Goal: Task Accomplishment & Management: Manage account settings

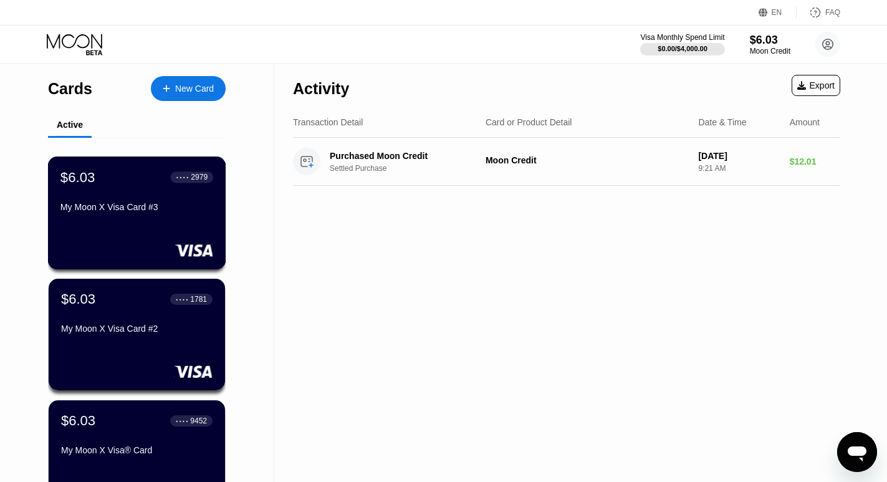
click at [167, 206] on div "My Moon X Visa Card #3" at bounding box center [136, 207] width 153 height 10
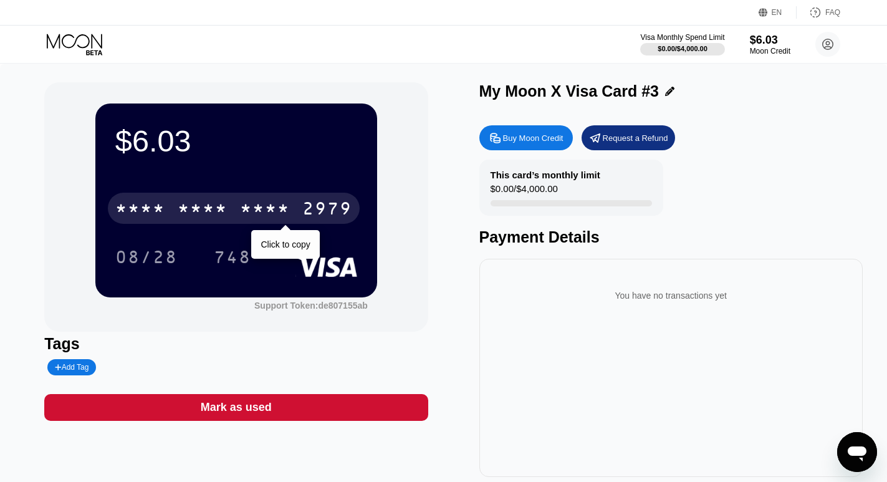
click at [330, 211] on div "2979" at bounding box center [327, 210] width 50 height 20
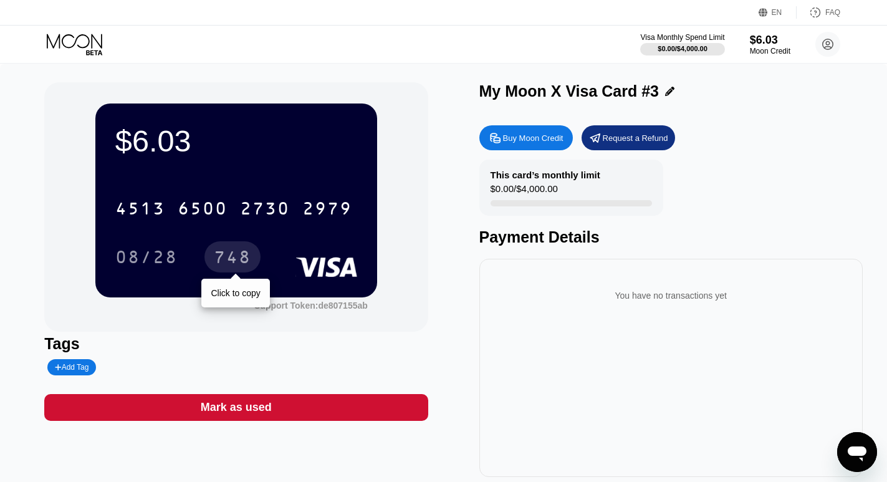
click at [244, 268] on div "748" at bounding box center [232, 259] width 37 height 20
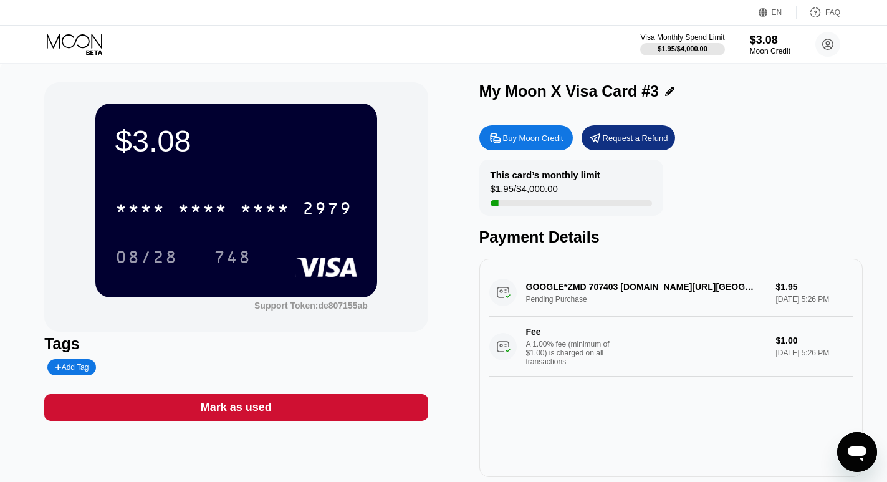
click at [80, 34] on icon at bounding box center [76, 45] width 58 height 22
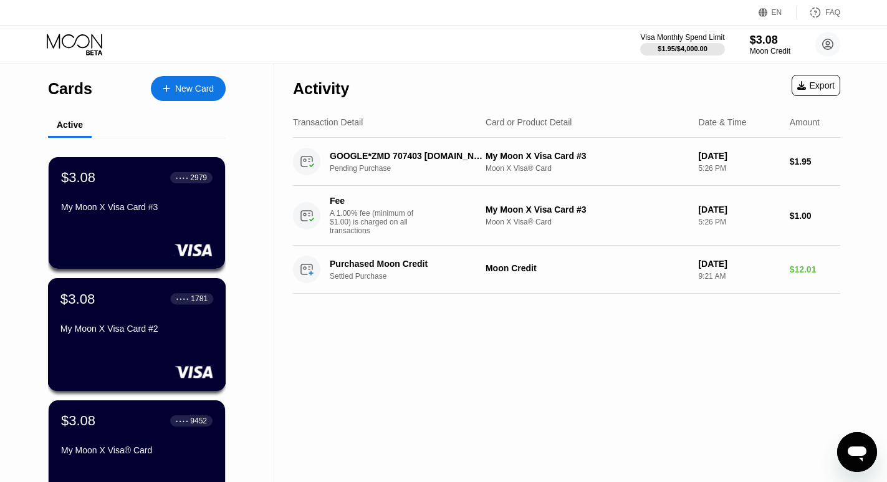
click at [119, 329] on div "My Moon X Visa Card #2" at bounding box center [136, 328] width 153 height 10
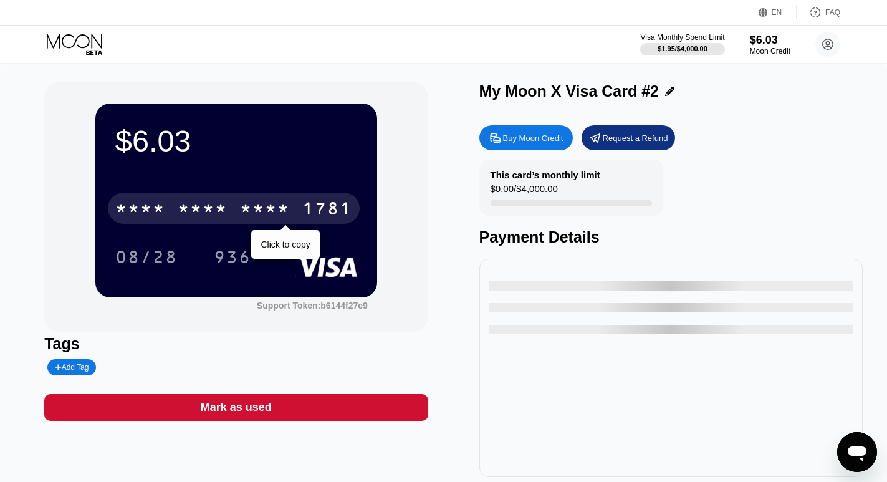
click at [320, 213] on div "1781" at bounding box center [327, 210] width 50 height 20
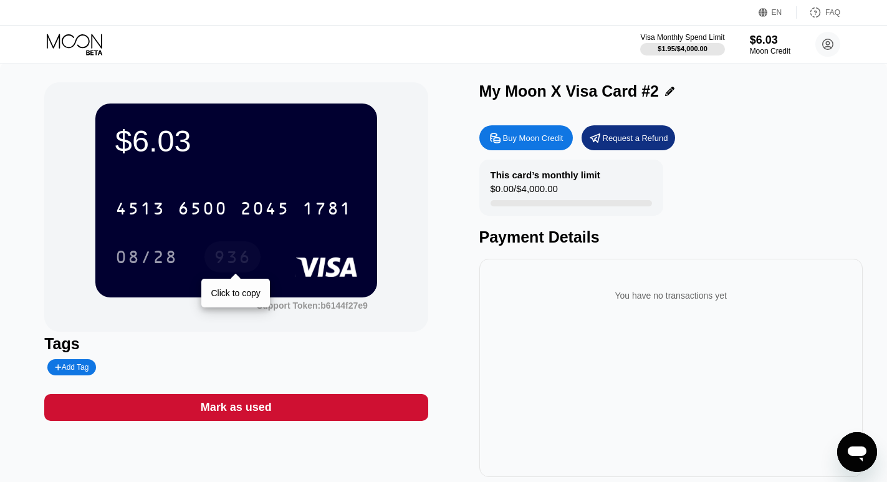
click at [230, 261] on div "936" at bounding box center [232, 259] width 37 height 20
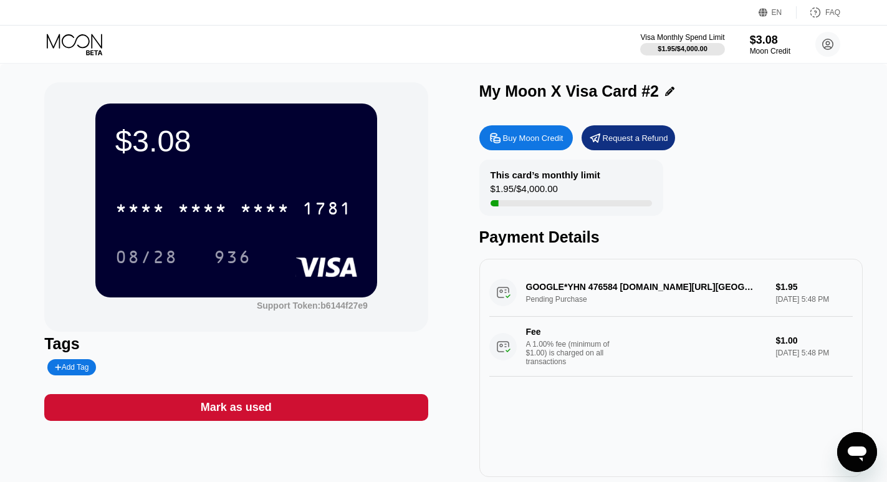
click at [62, 41] on icon at bounding box center [74, 41] width 55 height 14
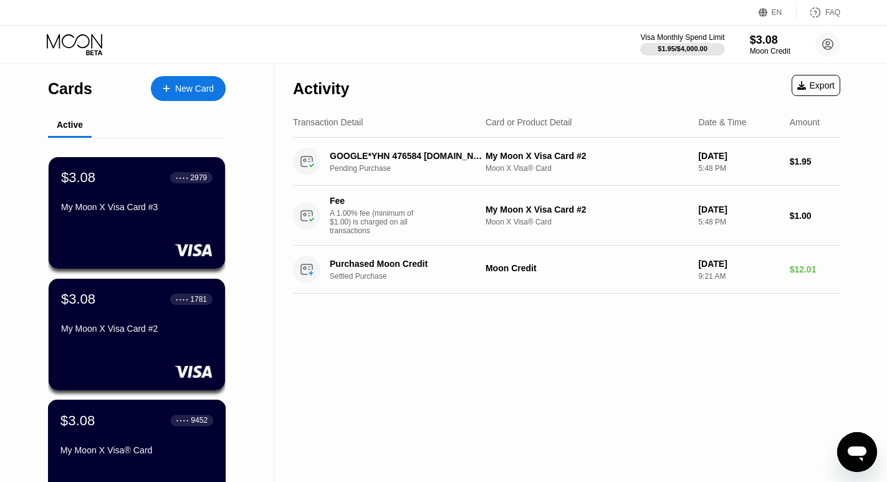
click at [131, 424] on div "$3.08 ● ● ● ● 9452" at bounding box center [136, 420] width 153 height 16
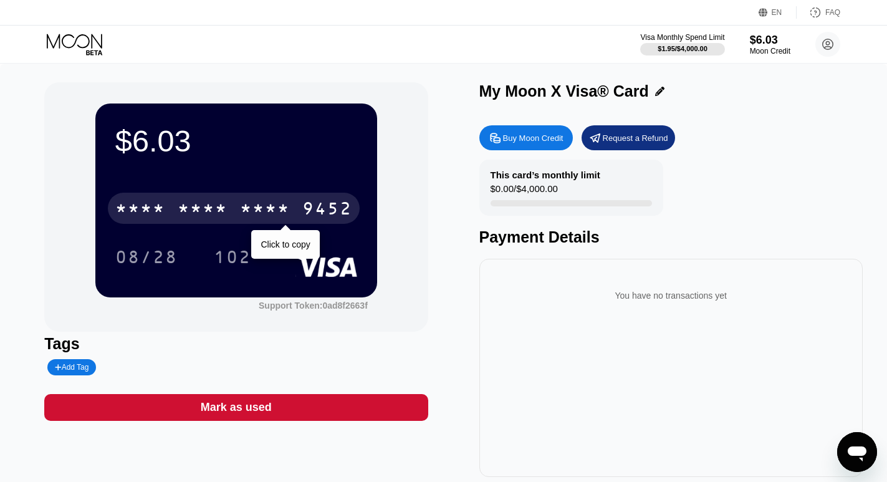
click at [307, 209] on div "9452" at bounding box center [327, 210] width 50 height 20
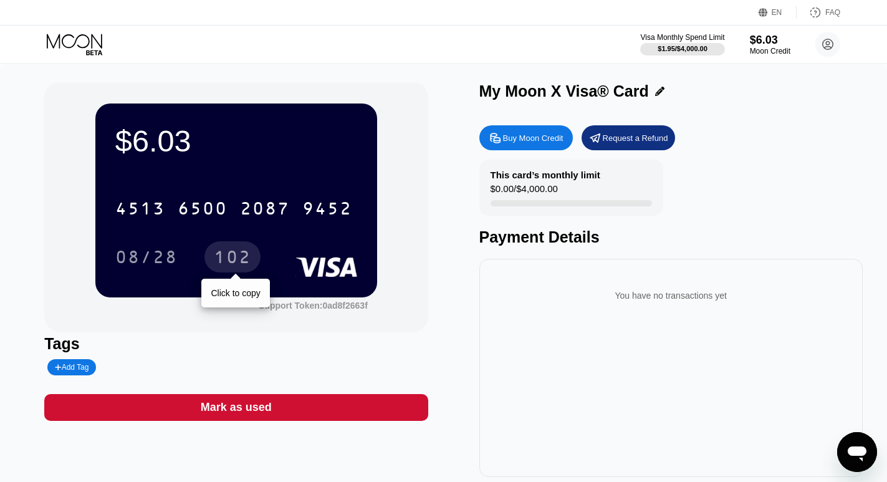
click at [225, 257] on div "102" at bounding box center [232, 259] width 37 height 20
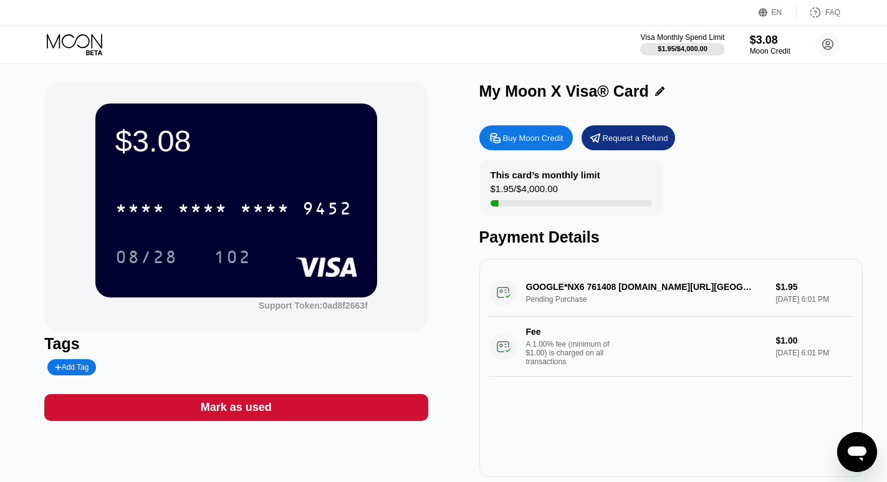
click at [77, 44] on icon at bounding box center [76, 45] width 58 height 22
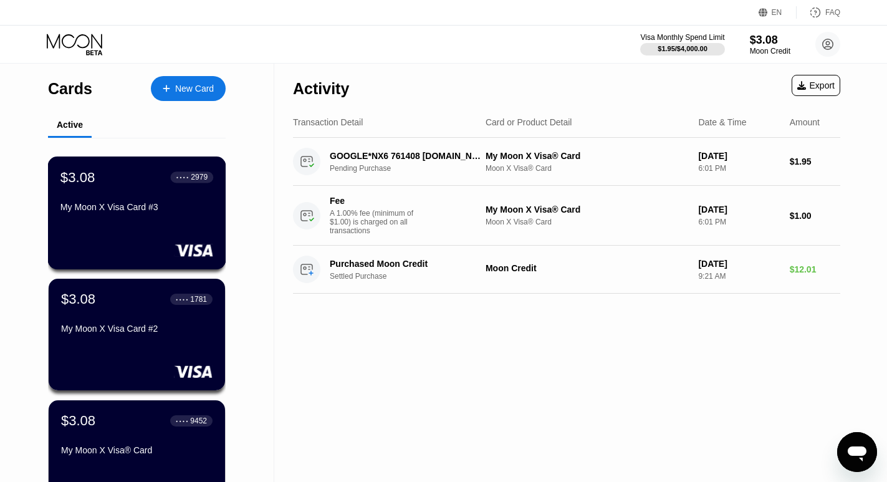
click at [146, 211] on div "My Moon X Visa Card #3" at bounding box center [136, 207] width 153 height 10
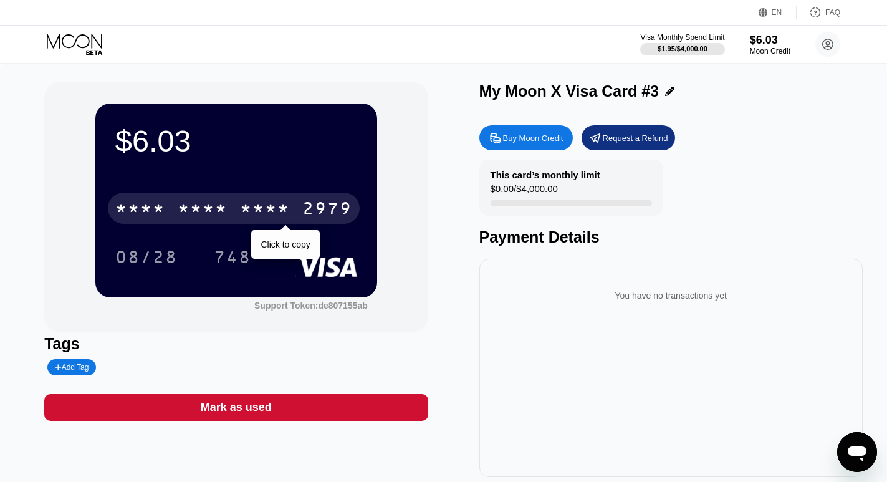
click at [166, 206] on div "* * * * * * * * * * * * 2979" at bounding box center [234, 208] width 252 height 31
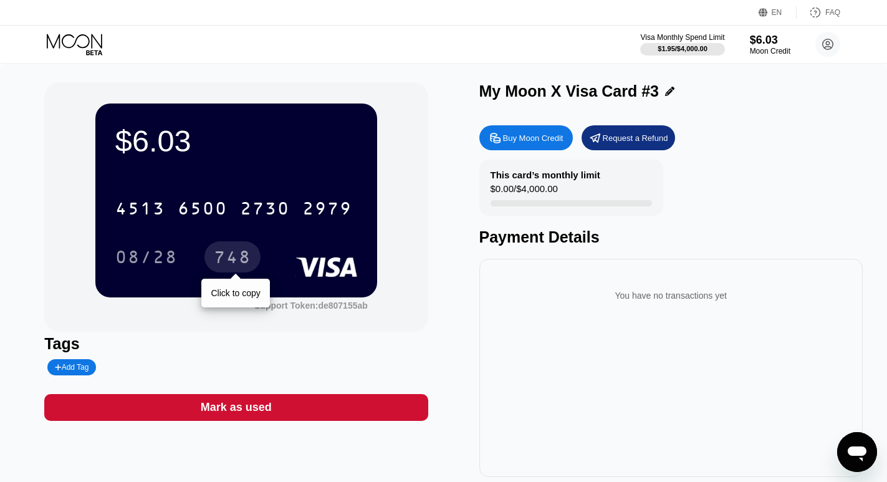
click at [244, 259] on div "748" at bounding box center [232, 259] width 37 height 20
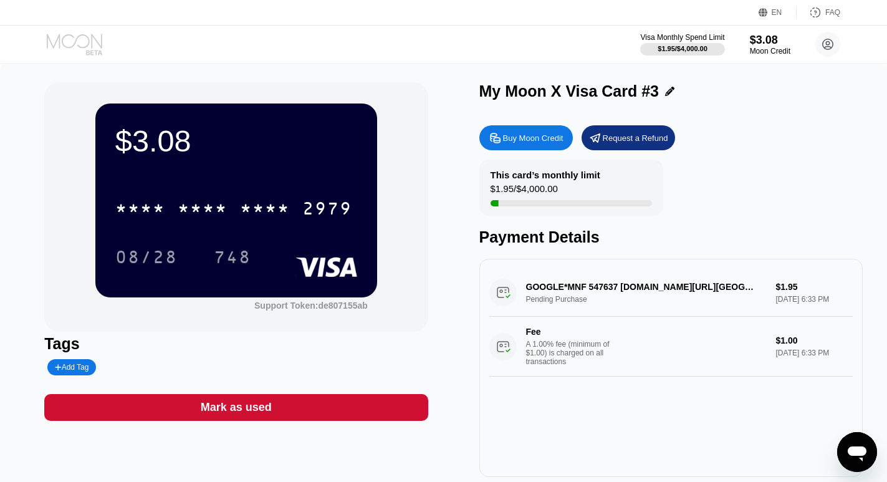
click at [80, 44] on icon at bounding box center [76, 45] width 58 height 22
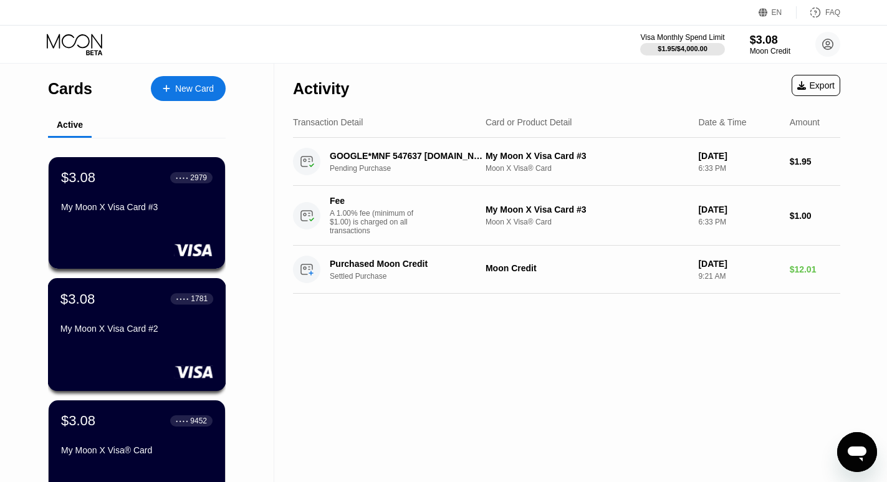
click at [145, 331] on div "My Moon X Visa Card #2" at bounding box center [136, 328] width 153 height 10
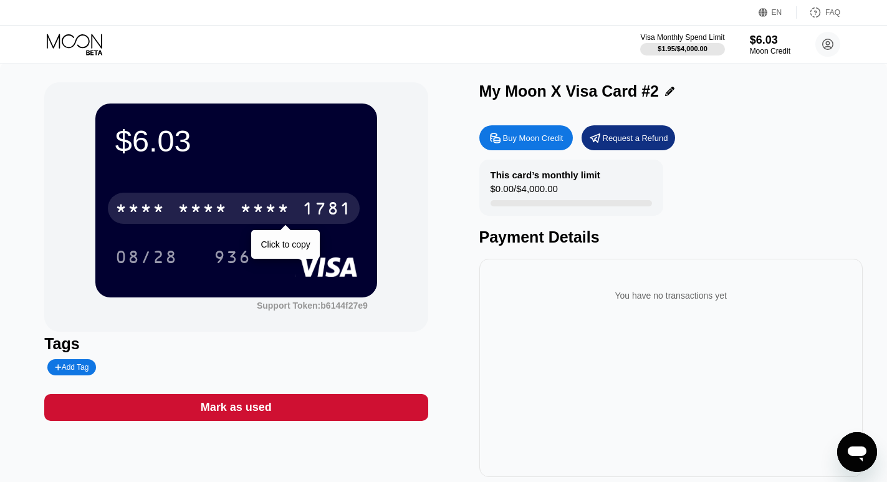
click at [316, 207] on div "1781" at bounding box center [327, 210] width 50 height 20
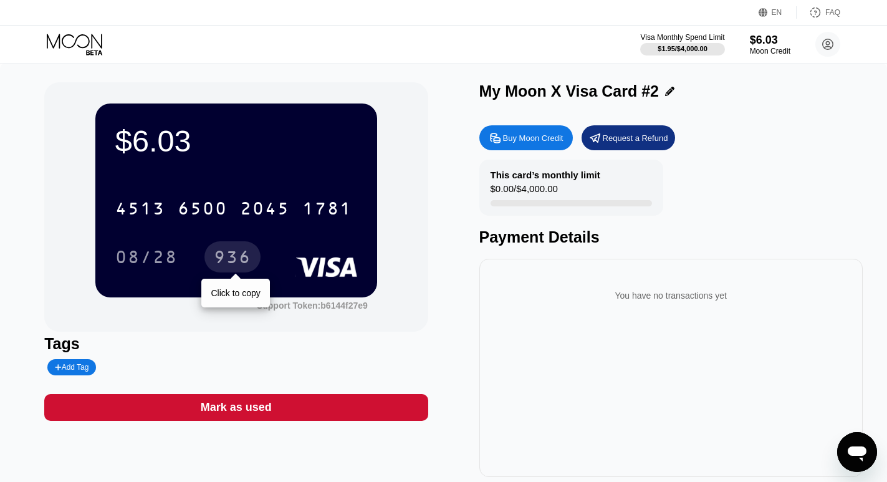
click at [245, 260] on div "936" at bounding box center [232, 259] width 37 height 20
